Goal: Task Accomplishment & Management: Use online tool/utility

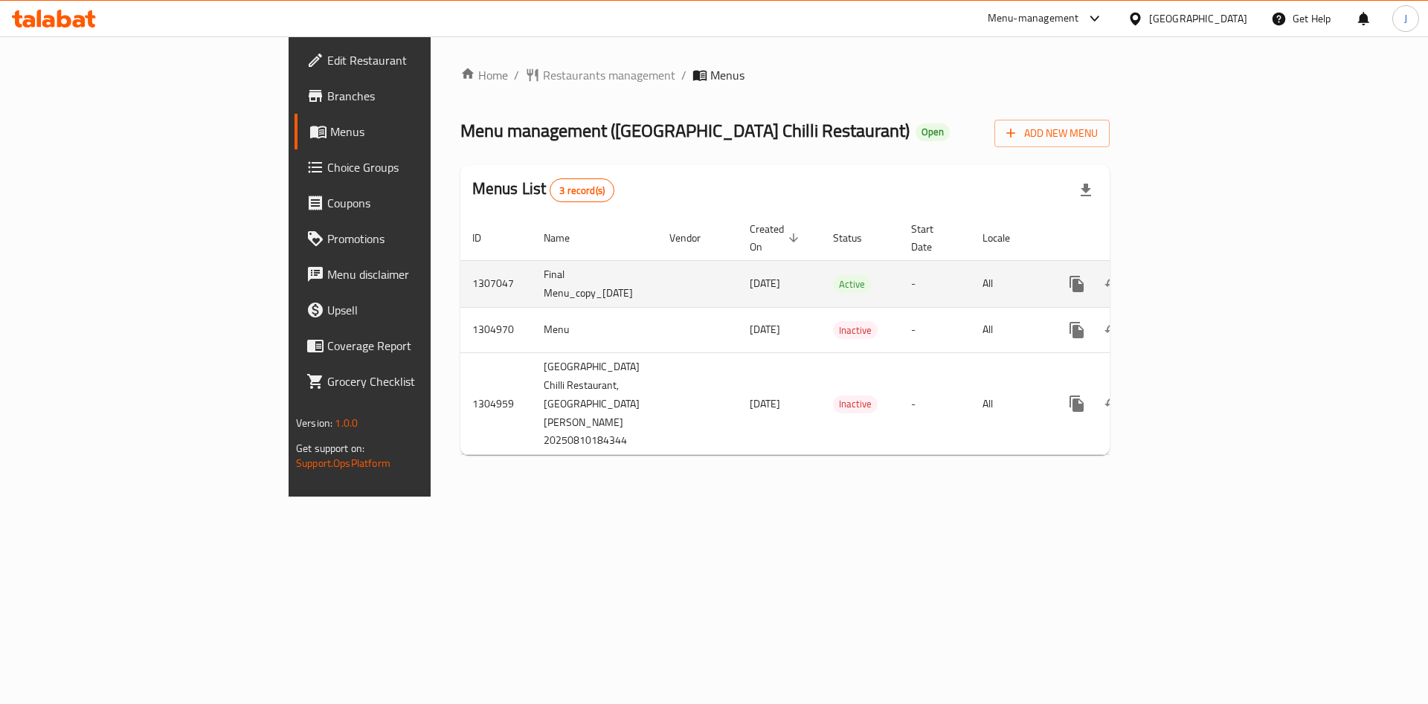
click at [1193, 275] on icon "enhanced table" at bounding box center [1184, 284] width 18 height 18
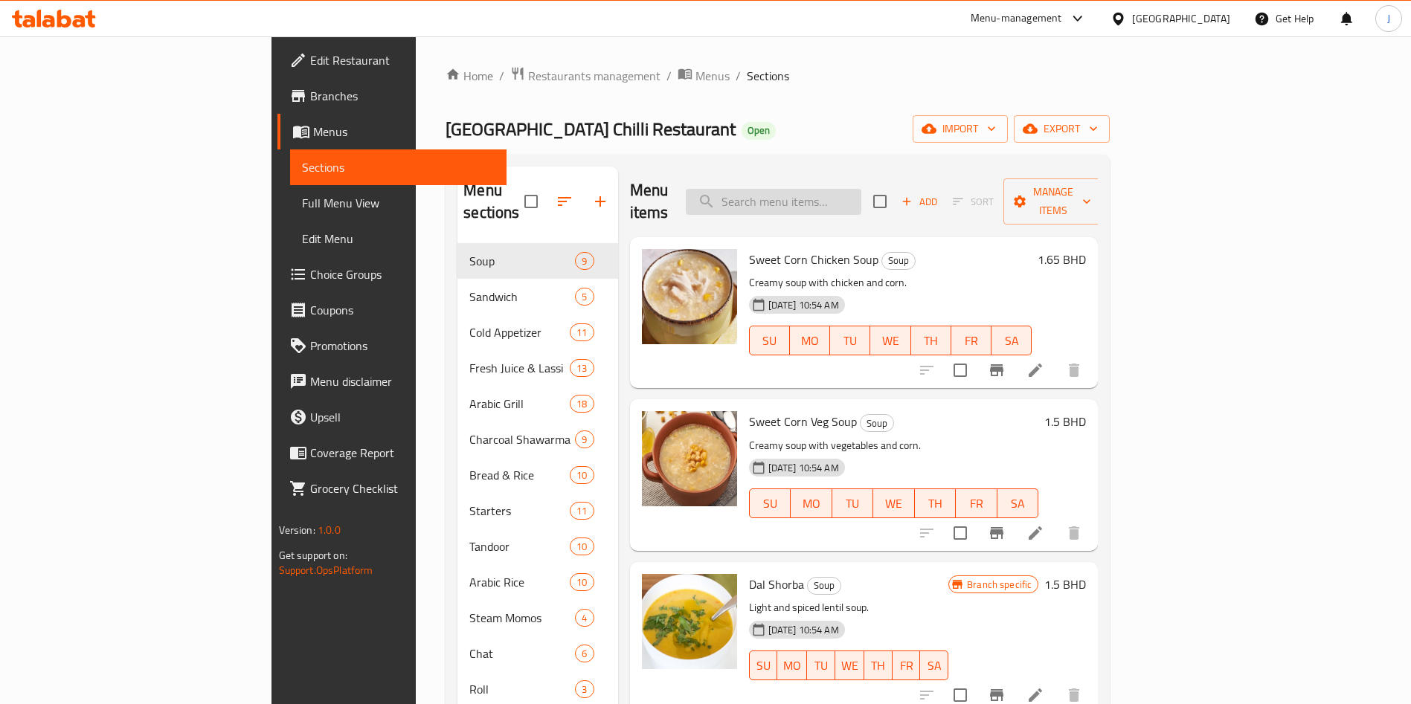
click at [832, 189] on input "search" at bounding box center [773, 202] width 175 height 26
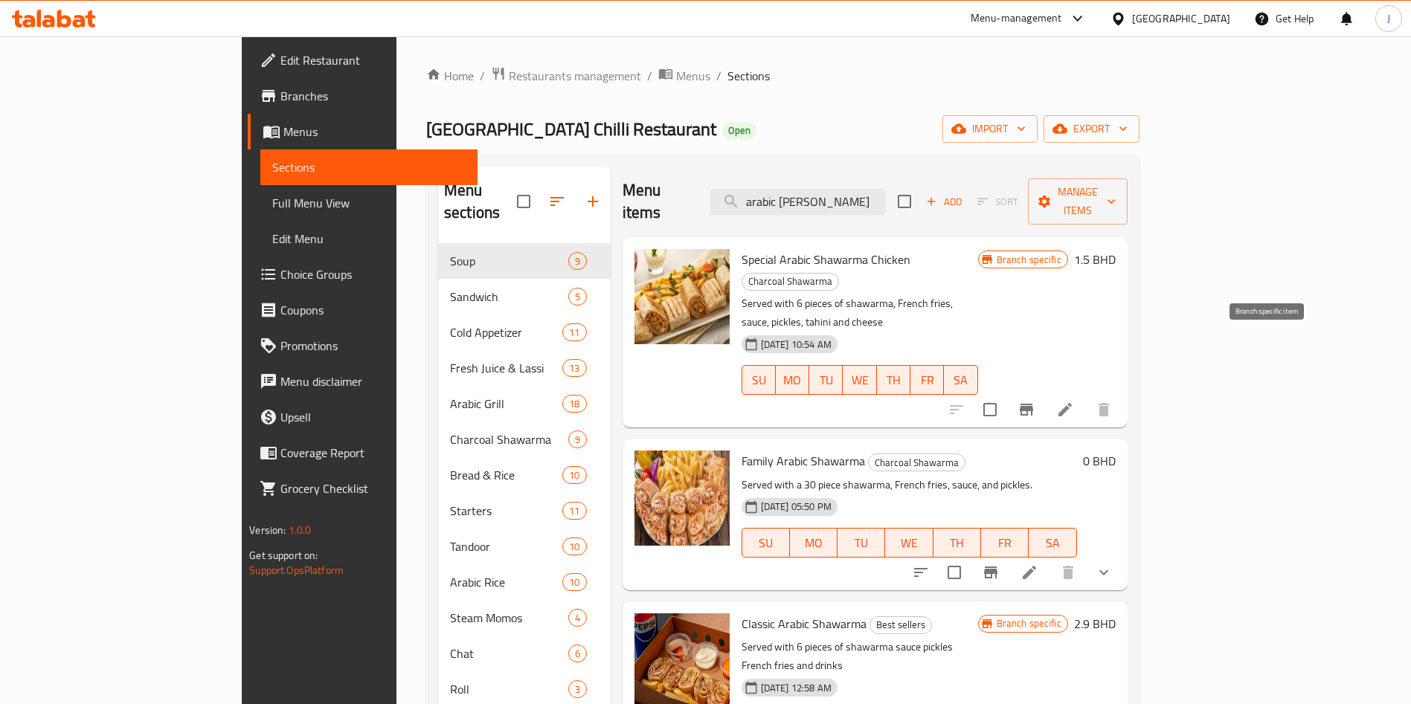
type input "arabic [PERSON_NAME]"
click at [1035, 401] on icon "Branch-specific-item" at bounding box center [1026, 410] width 18 height 18
click at [1072, 403] on icon at bounding box center [1064, 409] width 13 height 13
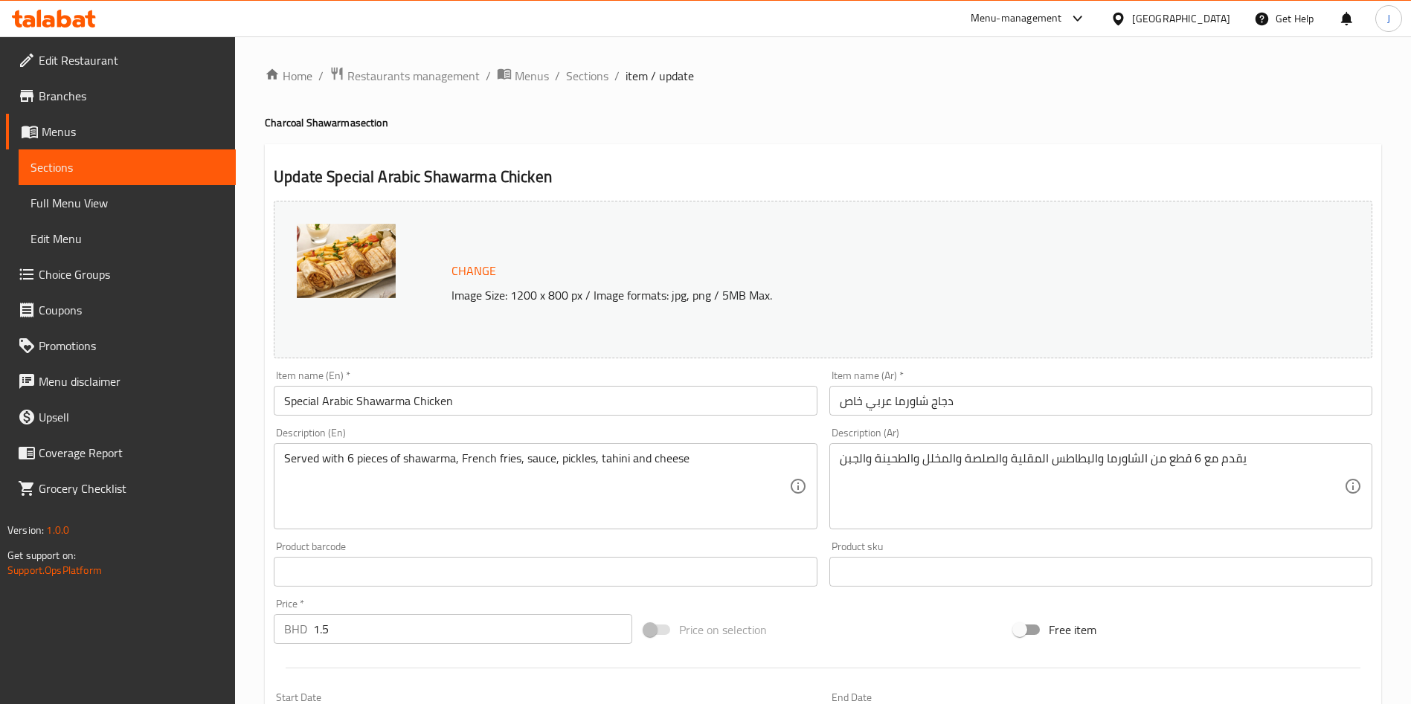
click at [78, 97] on span "Branches" at bounding box center [131, 96] width 185 height 18
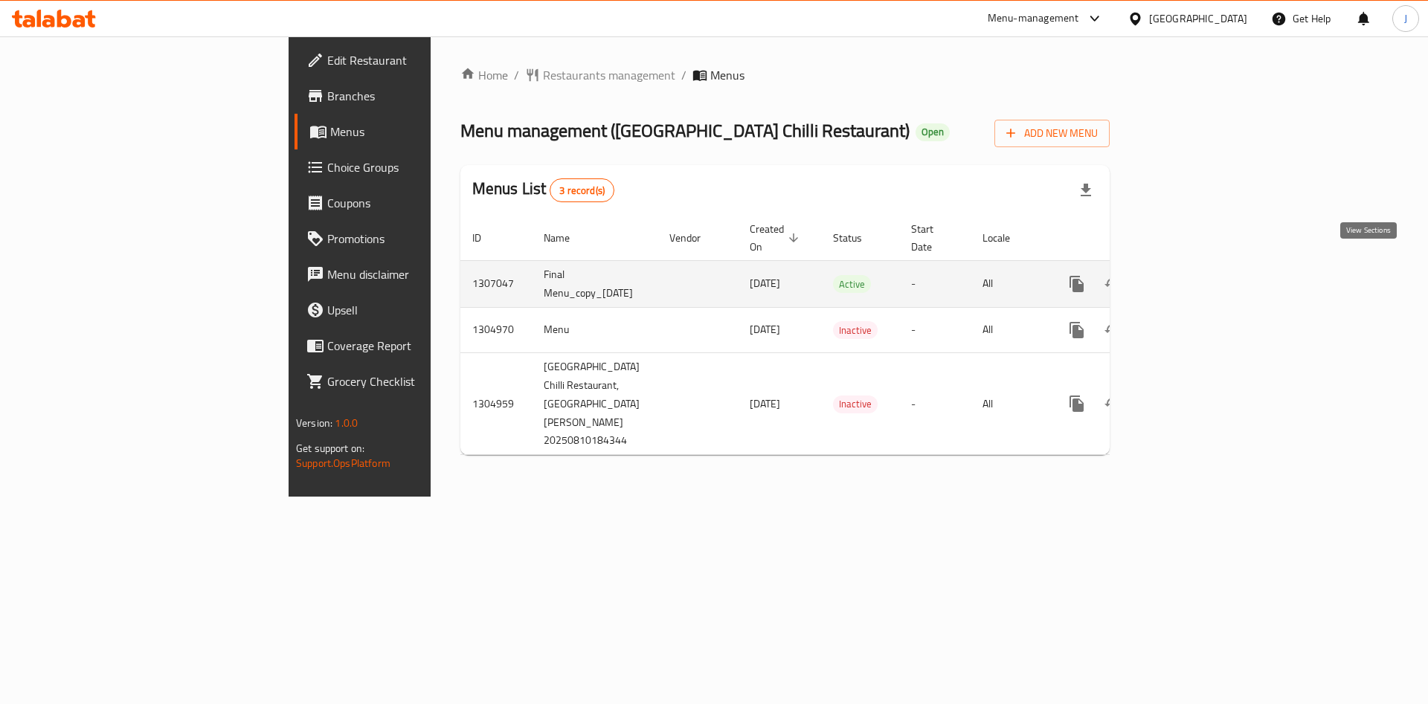
click at [1191, 277] on icon "enhanced table" at bounding box center [1183, 283] width 13 height 13
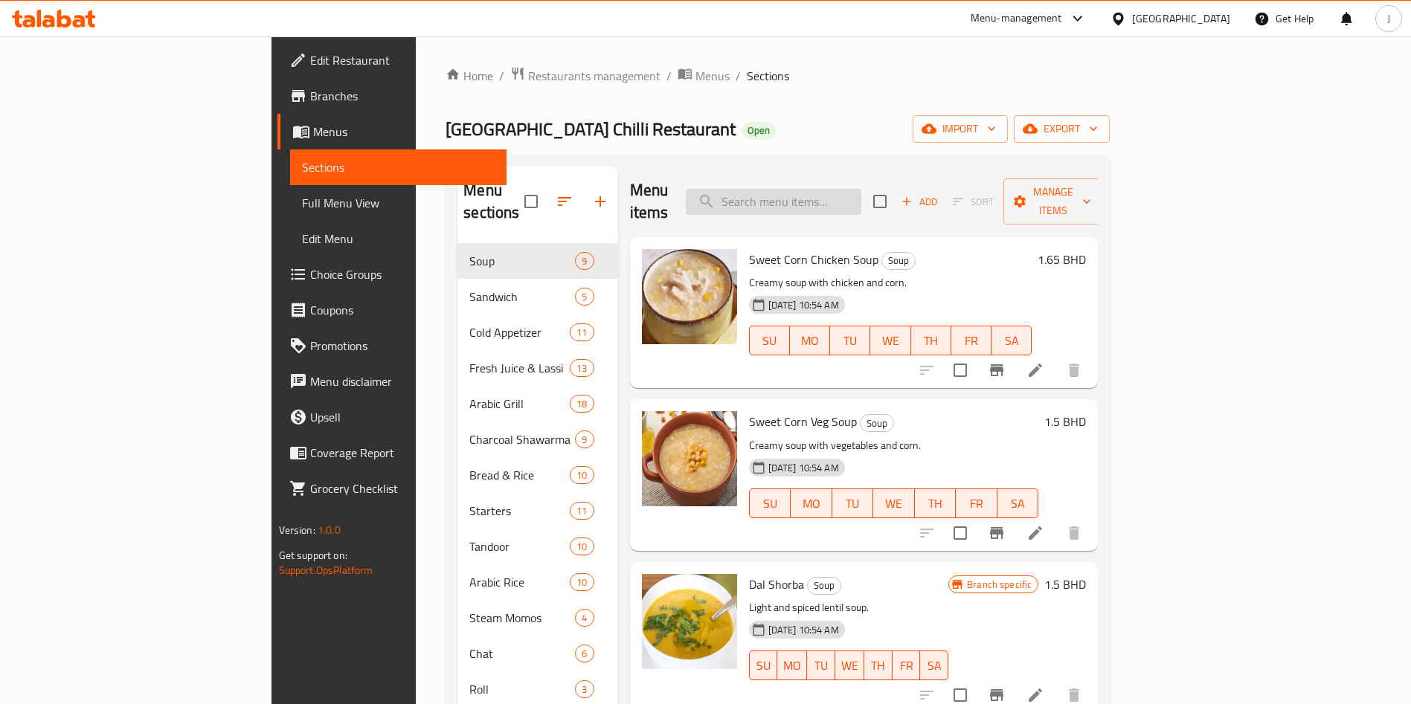
click at [861, 193] on input "search" at bounding box center [773, 202] width 175 height 26
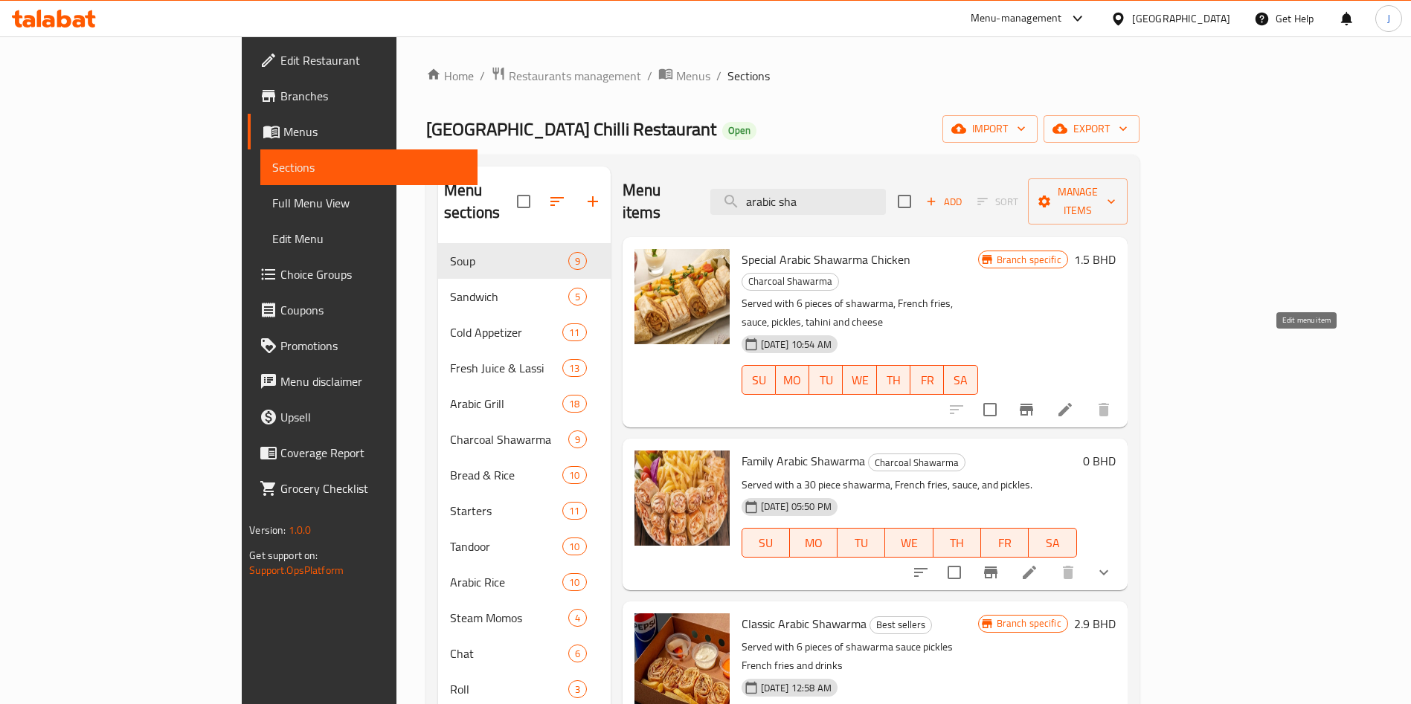
type input "arabic sha"
click at [1074, 401] on icon at bounding box center [1065, 410] width 18 height 18
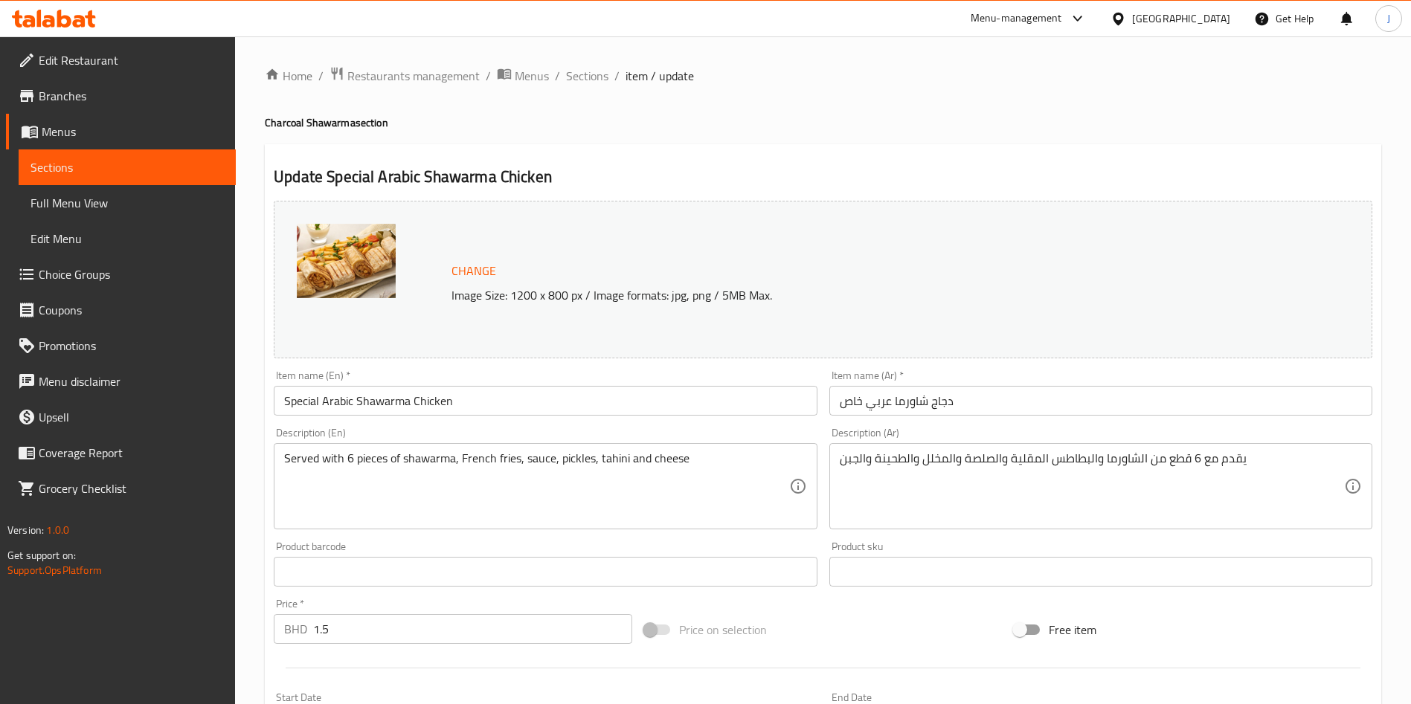
click at [1062, 16] on div "Menu-management" at bounding box center [1015, 19] width 91 height 18
click at [1034, 98] on div "Agent Campaigns Center" at bounding box center [995, 99] width 112 height 16
